Goal: Task Accomplishment & Management: Use online tool/utility

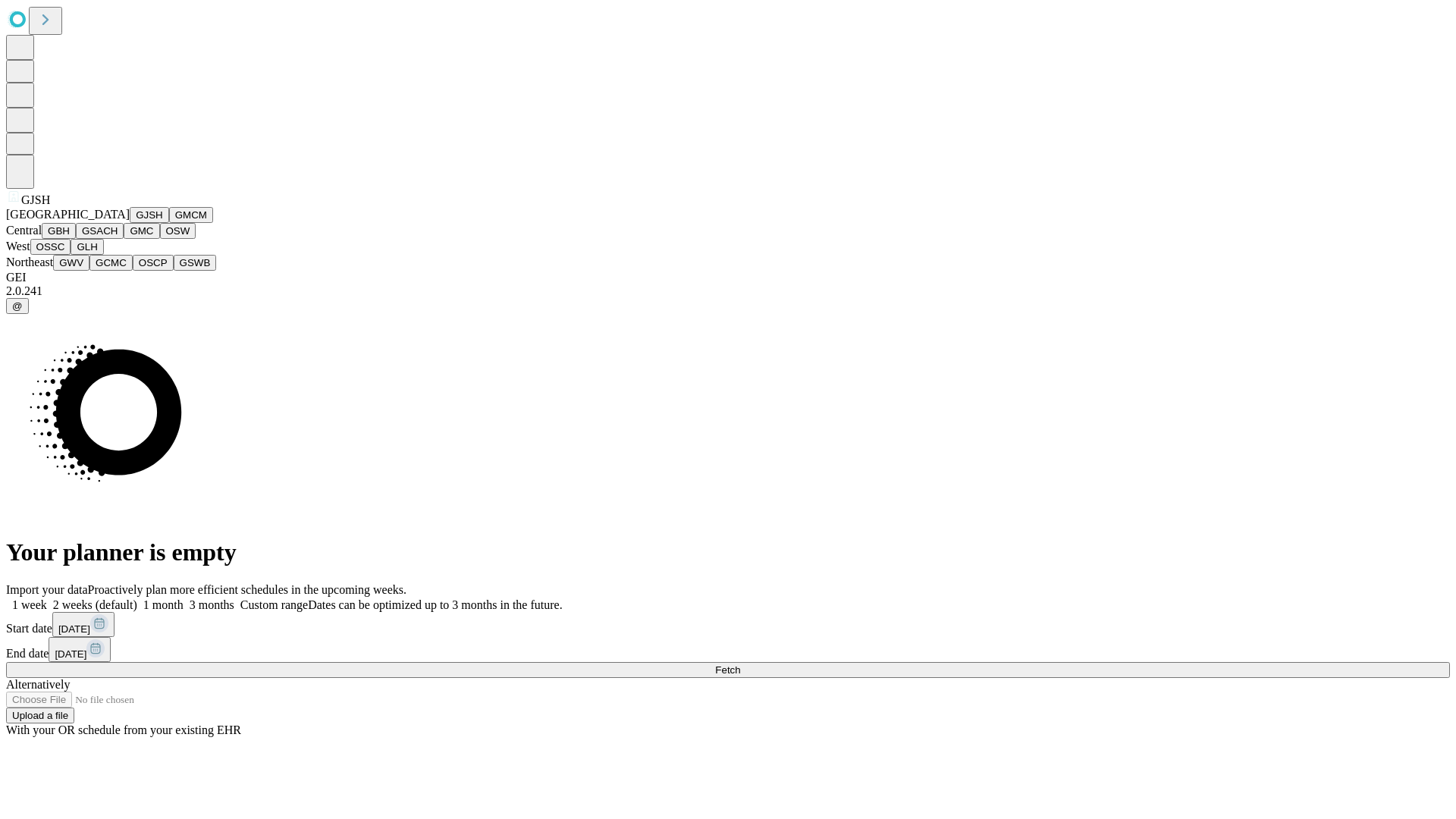
click at [129, 223] on button "GJSH" at bounding box center [149, 215] width 40 height 16
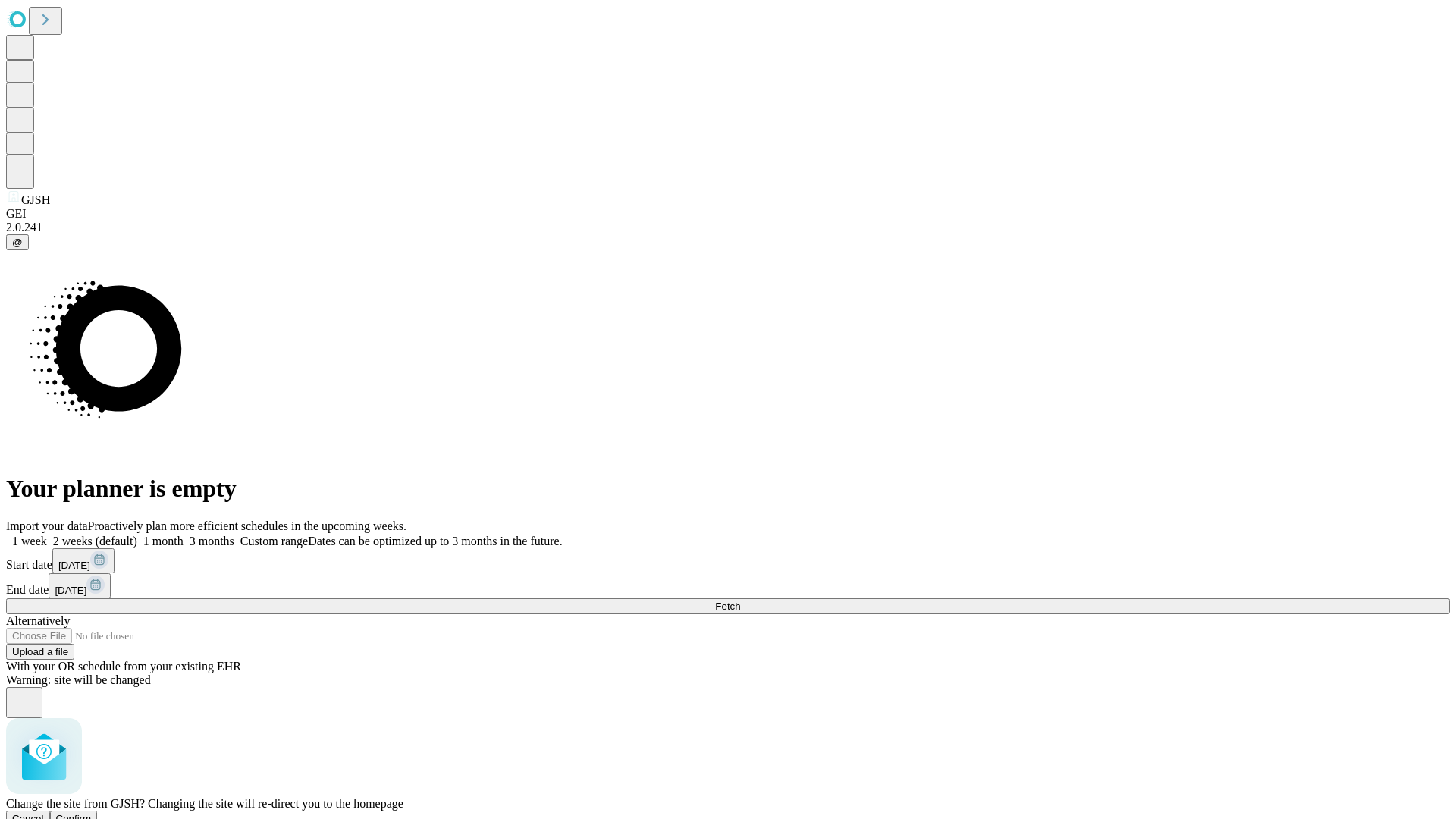
click at [91, 813] on span "Confirm" at bounding box center [73, 818] width 35 height 12
click at [184, 535] on label "1 month" at bounding box center [160, 541] width 46 height 13
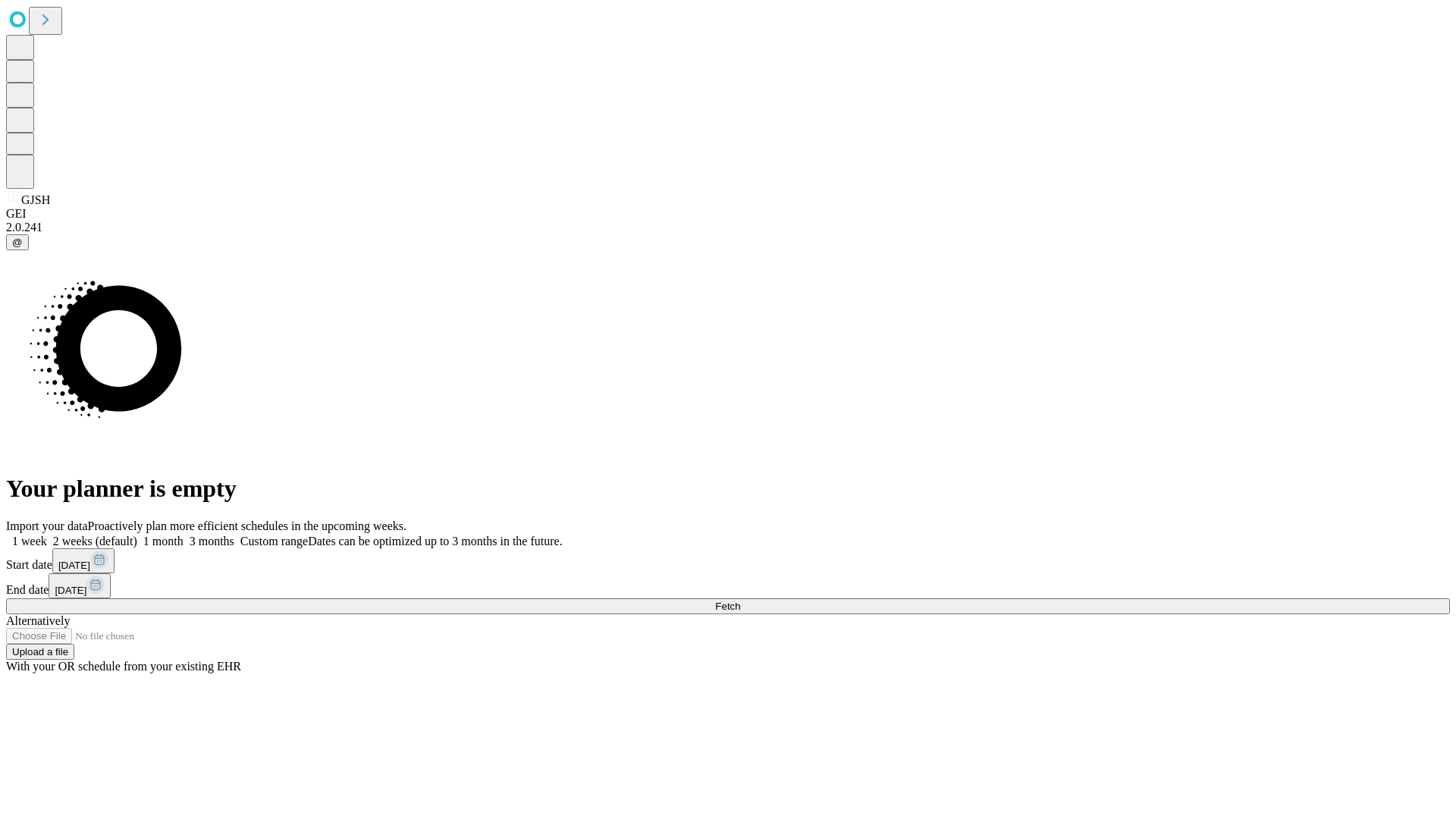
click at [740, 601] on span "Fetch" at bounding box center [728, 606] width 25 height 12
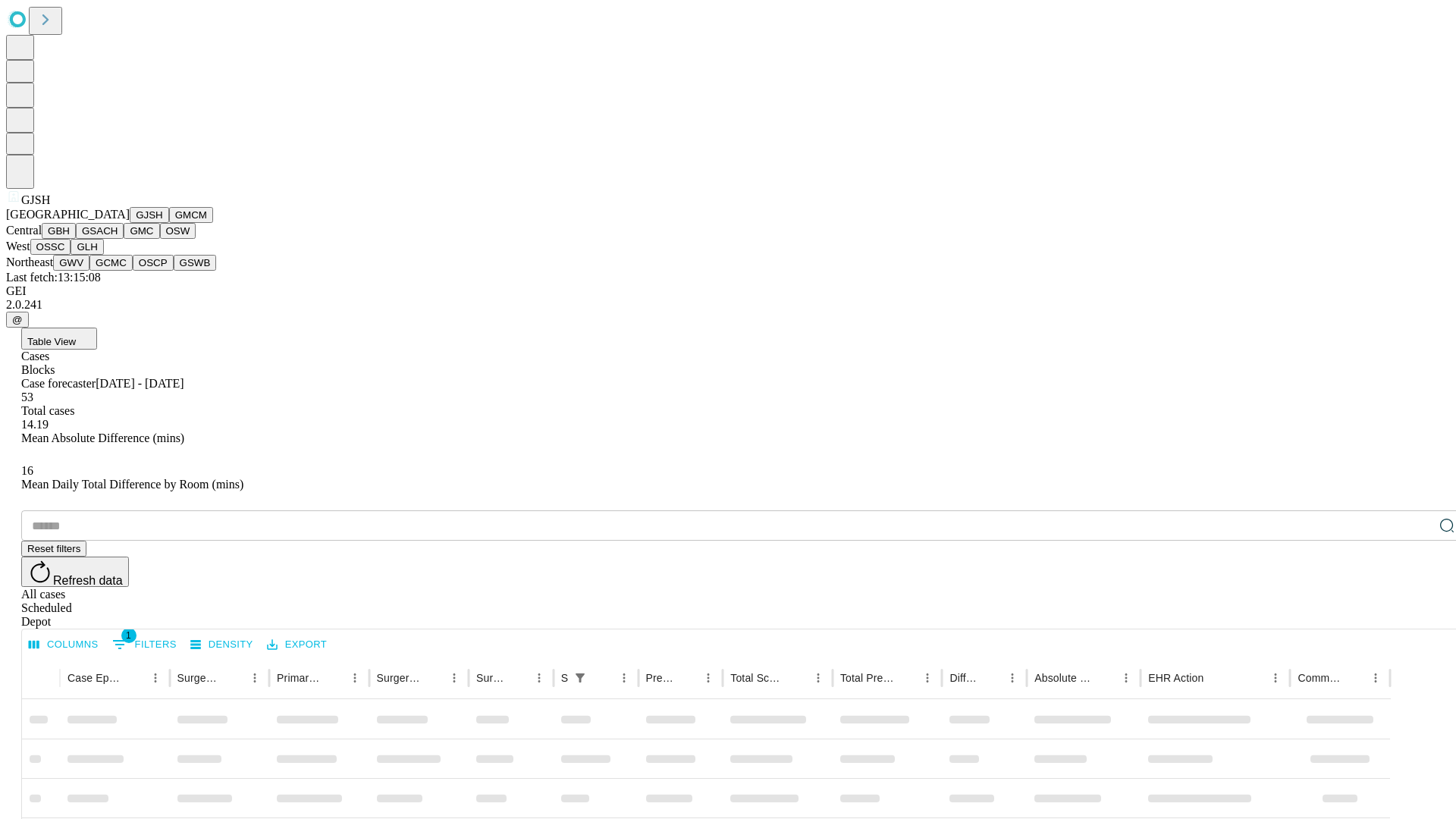
click at [169, 223] on button "GMCM" at bounding box center [191, 215] width 44 height 16
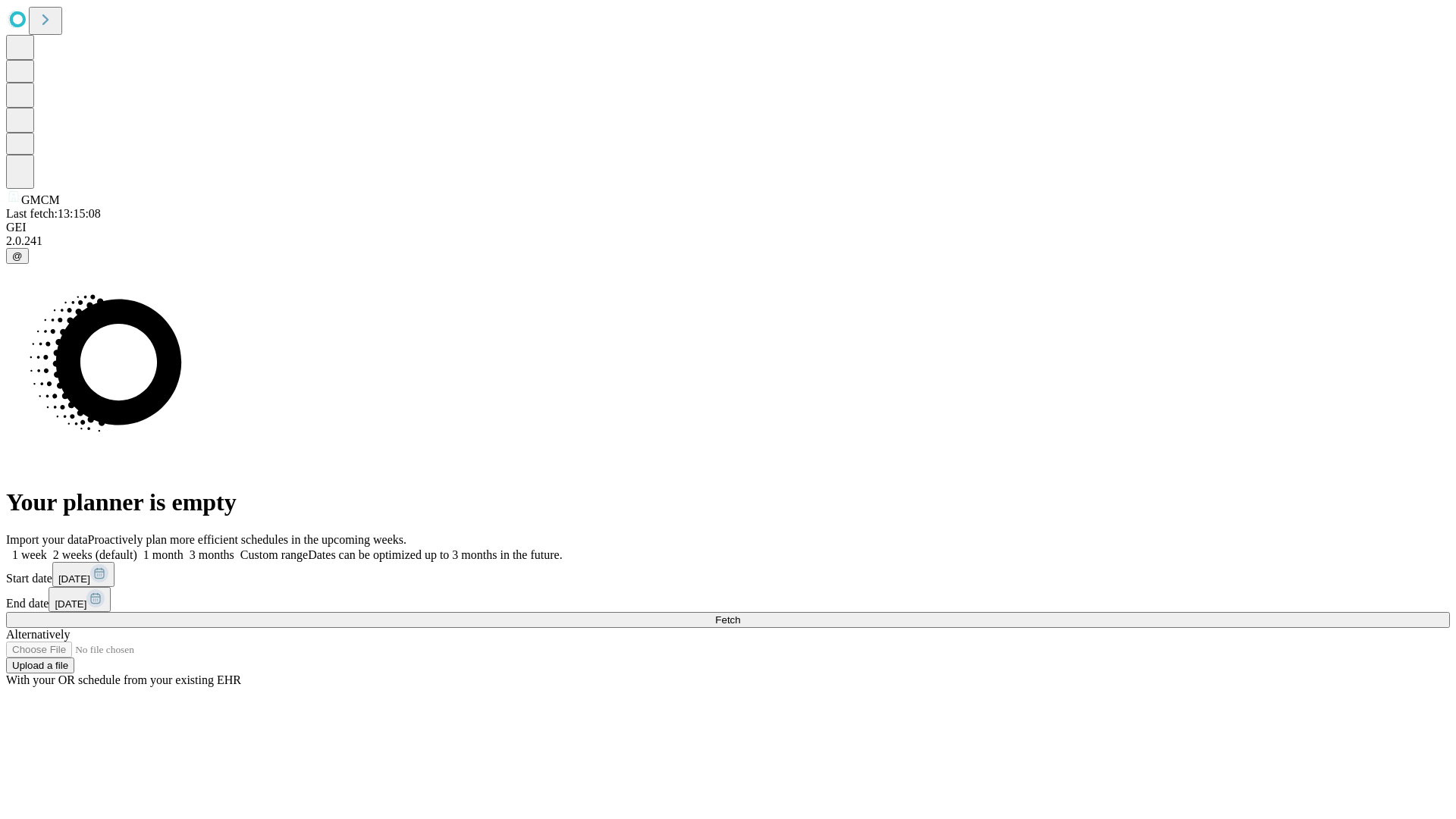
click at [740, 614] on span "Fetch" at bounding box center [728, 620] width 25 height 12
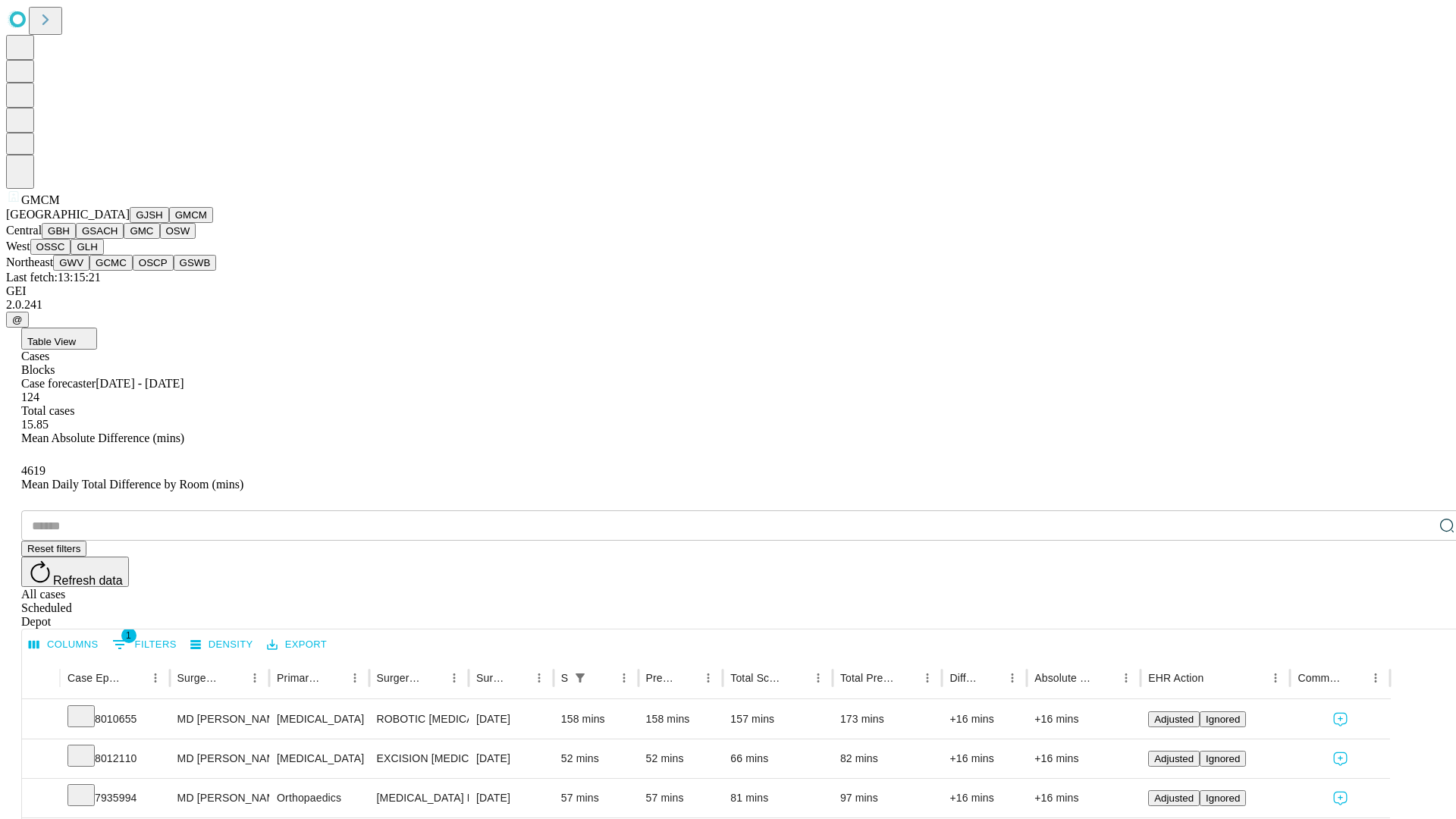
click at [76, 239] on button "GBH" at bounding box center [59, 231] width 34 height 16
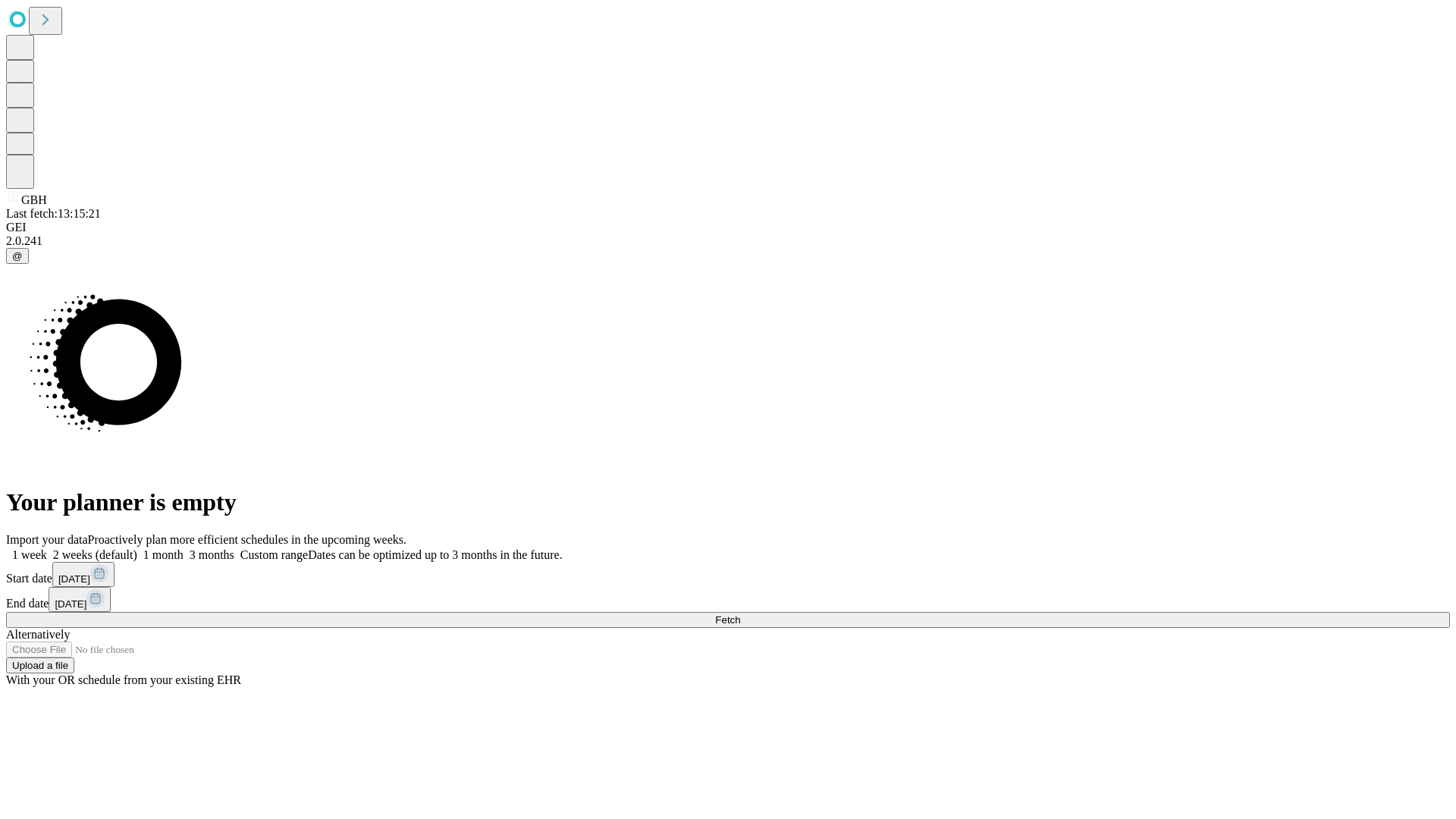
click at [184, 548] on label "1 month" at bounding box center [160, 555] width 46 height 13
click at [740, 614] on span "Fetch" at bounding box center [728, 620] width 25 height 12
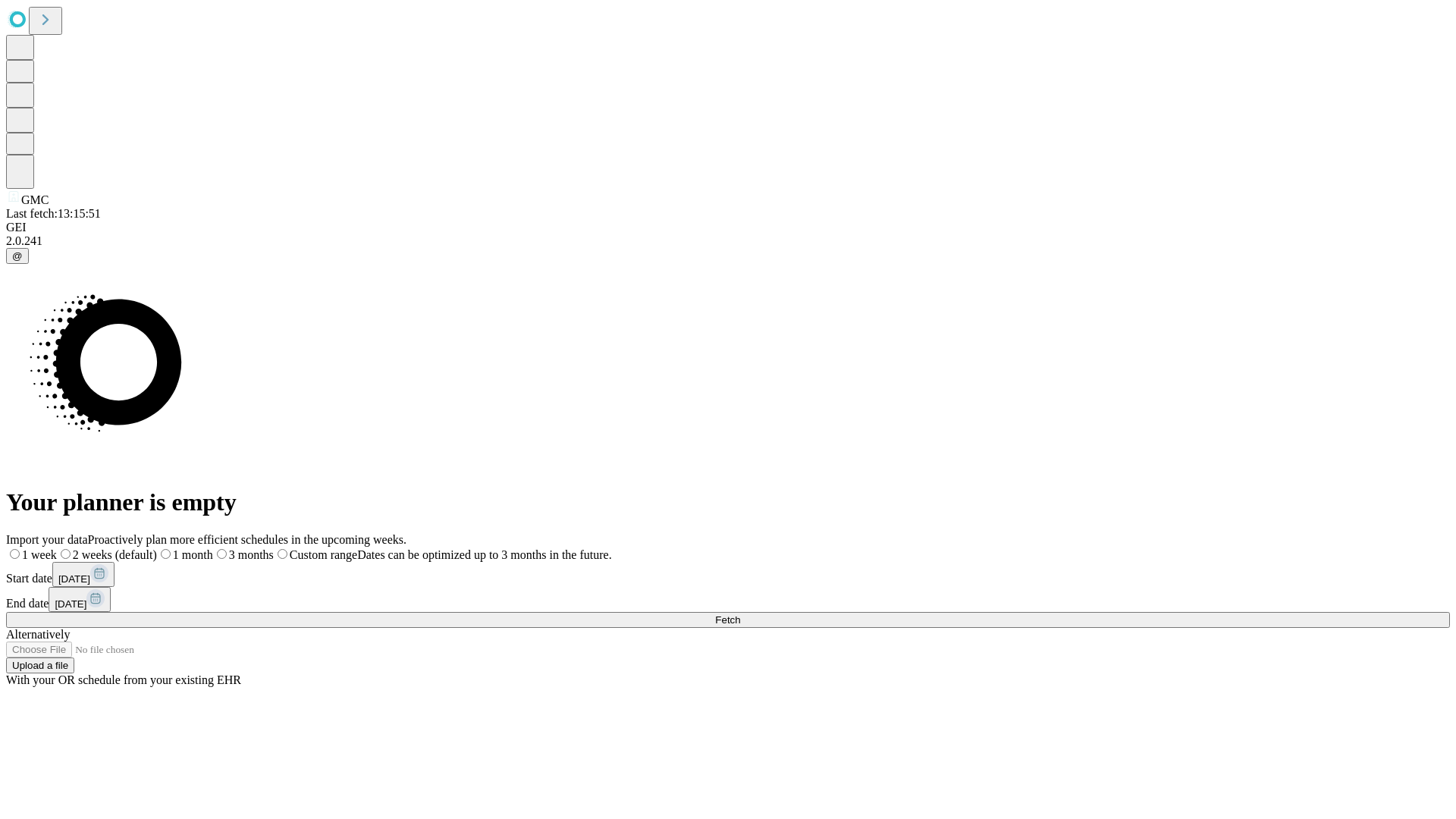
click at [740, 614] on span "Fetch" at bounding box center [728, 620] width 25 height 12
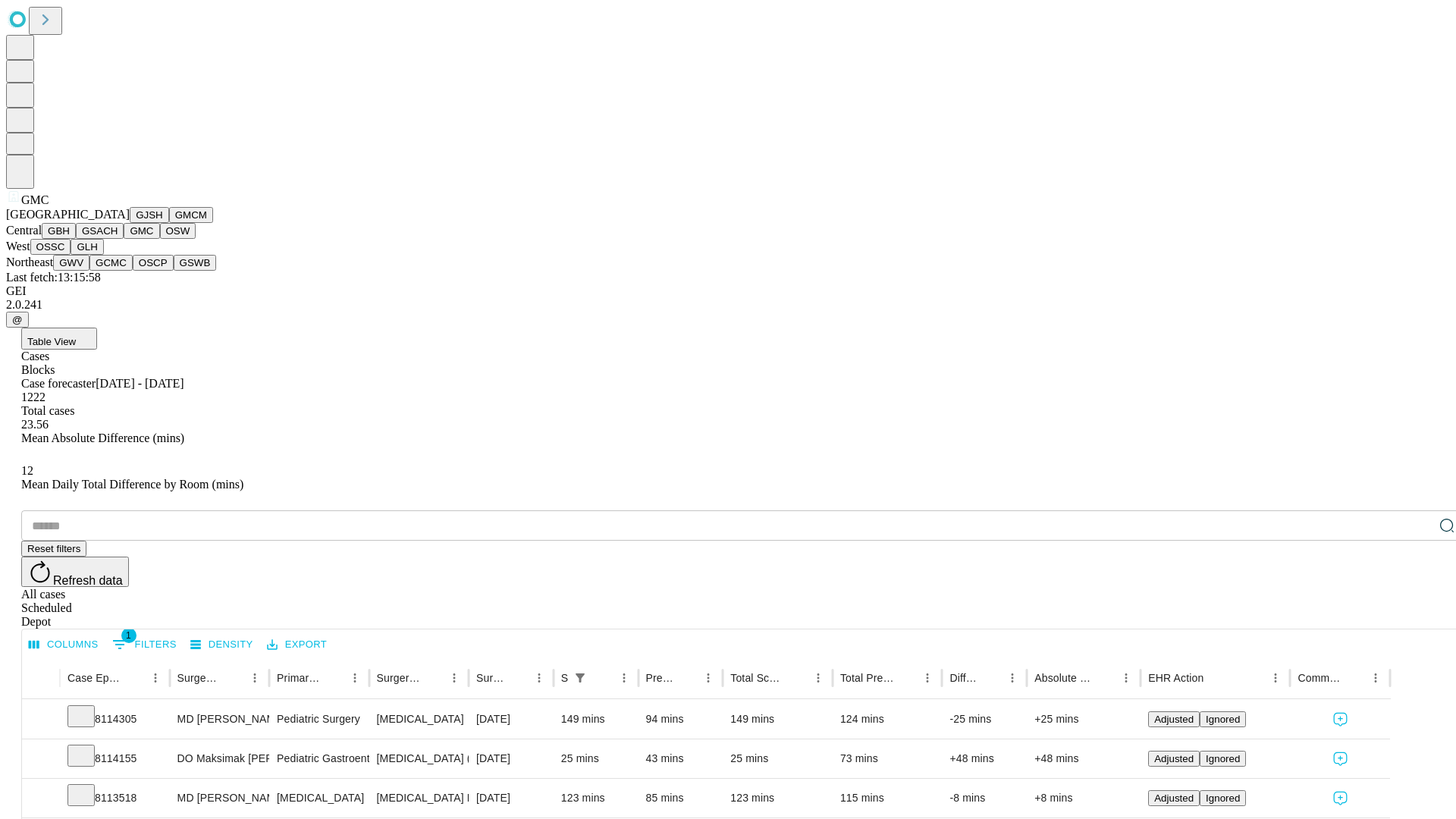
click at [160, 239] on button "OSW" at bounding box center [178, 231] width 36 height 16
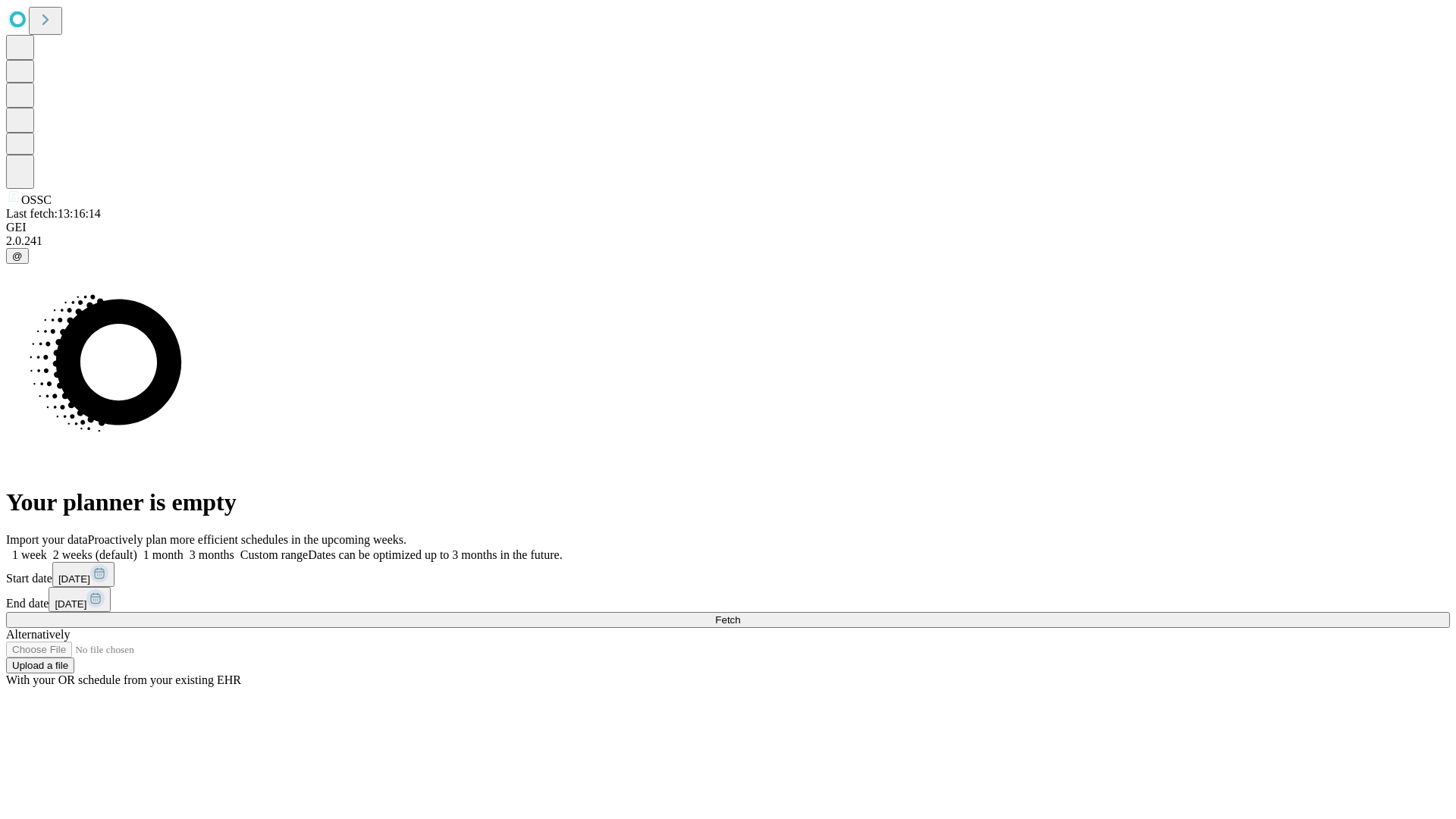
click at [184, 548] on label "1 month" at bounding box center [160, 555] width 46 height 13
click at [740, 614] on span "Fetch" at bounding box center [728, 620] width 25 height 12
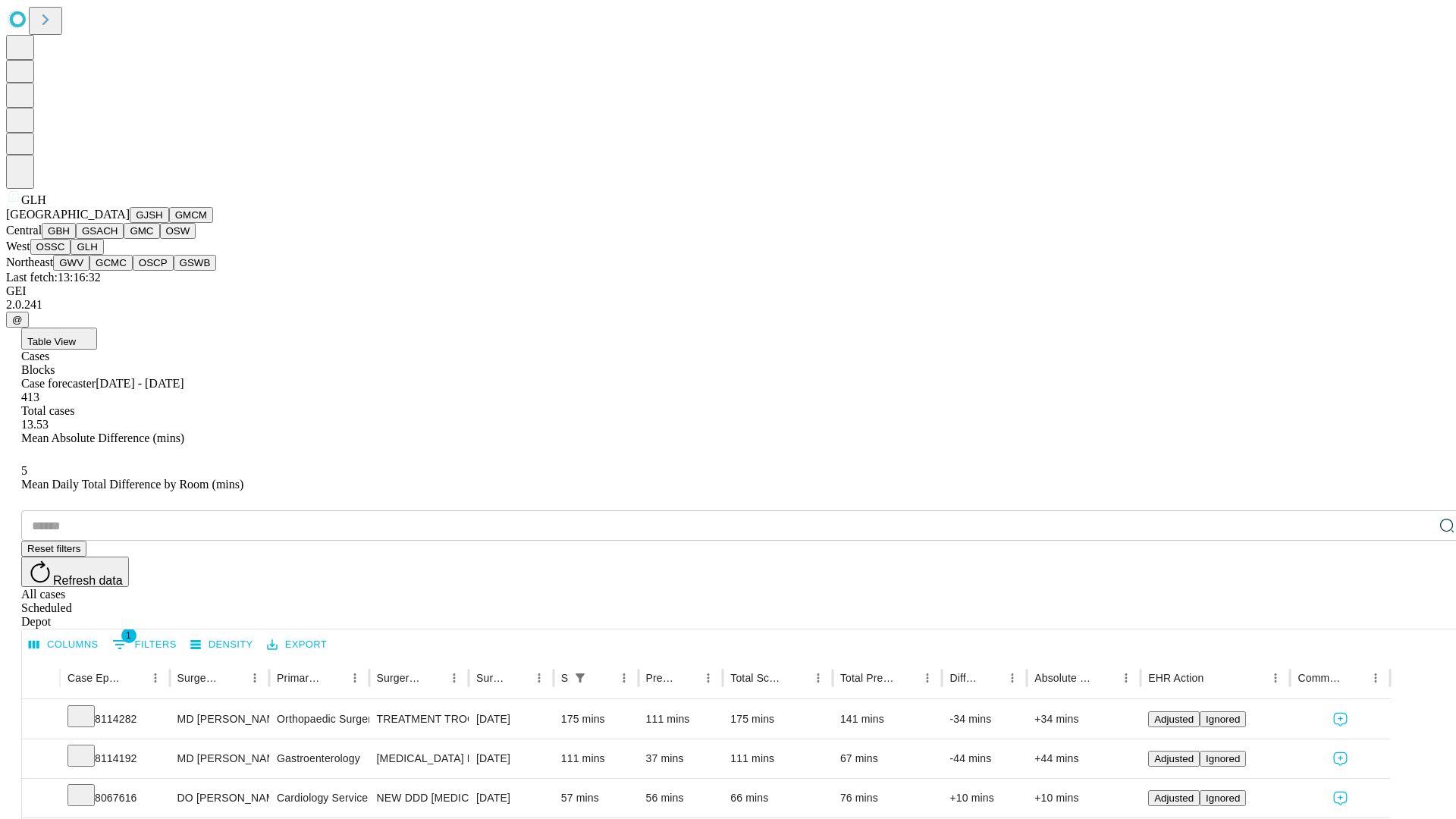
click at [90, 271] on button "GWV" at bounding box center [71, 263] width 36 height 16
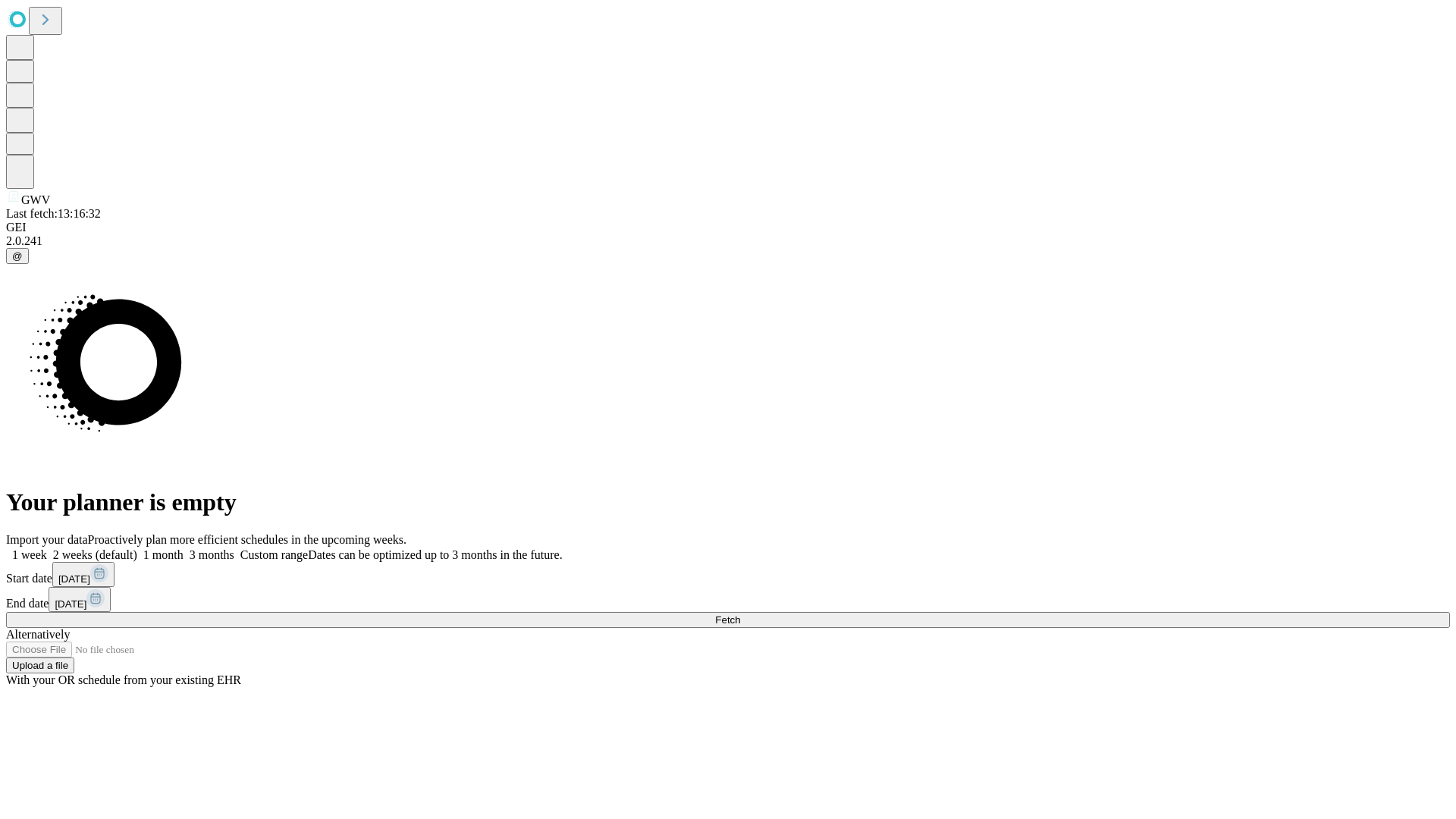
click at [184, 548] on label "1 month" at bounding box center [160, 555] width 46 height 13
click at [740, 614] on span "Fetch" at bounding box center [728, 620] width 25 height 12
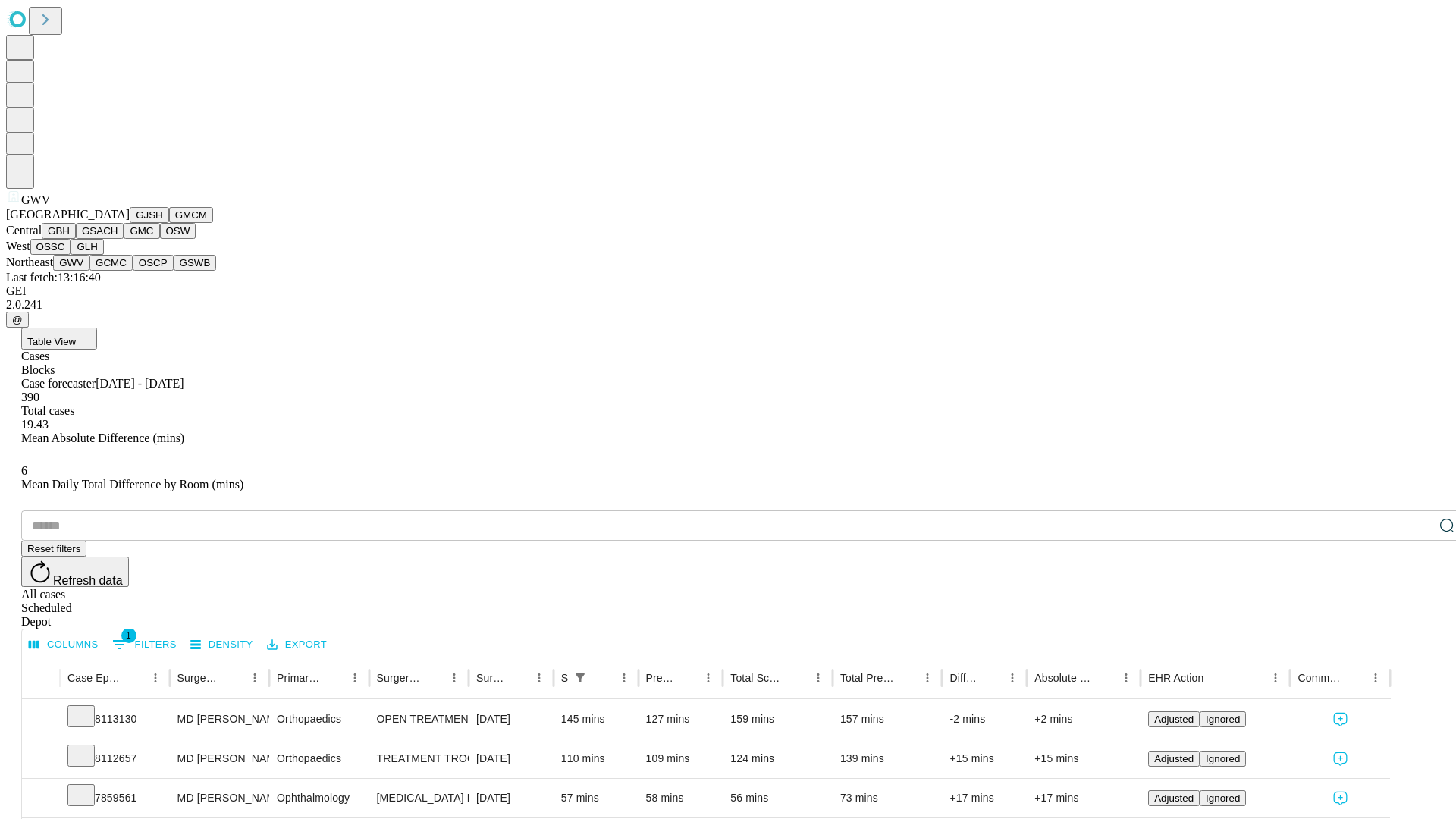
click at [118, 271] on button "GCMC" at bounding box center [111, 263] width 43 height 16
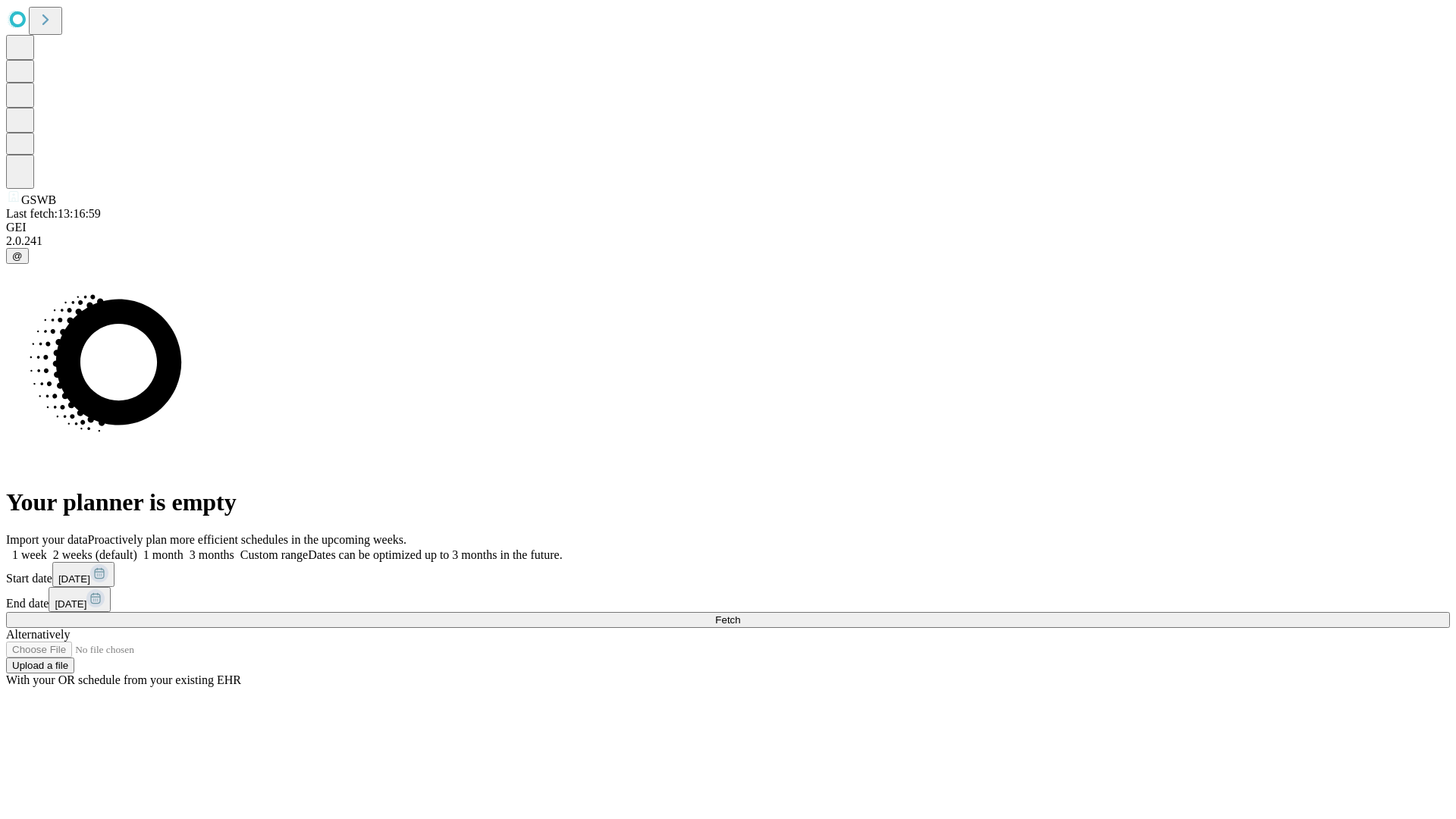
click at [184, 548] on label "1 month" at bounding box center [160, 555] width 46 height 13
click at [740, 614] on span "Fetch" at bounding box center [728, 620] width 25 height 12
